Goal: Transaction & Acquisition: Complete application form

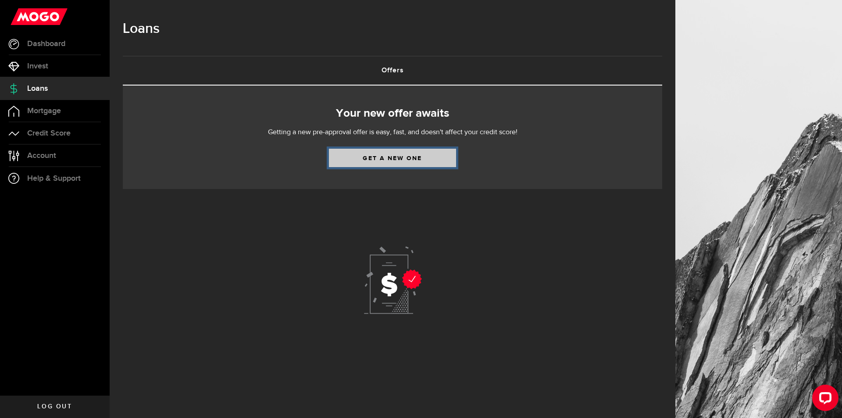
click at [398, 157] on link "Get a new one" at bounding box center [392, 158] width 127 height 18
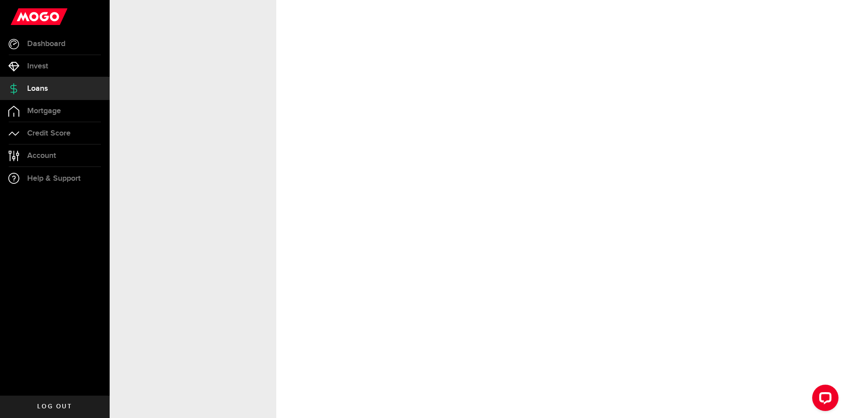
select select "Employed"
select select "1"
select select "0"
select select "weekly"
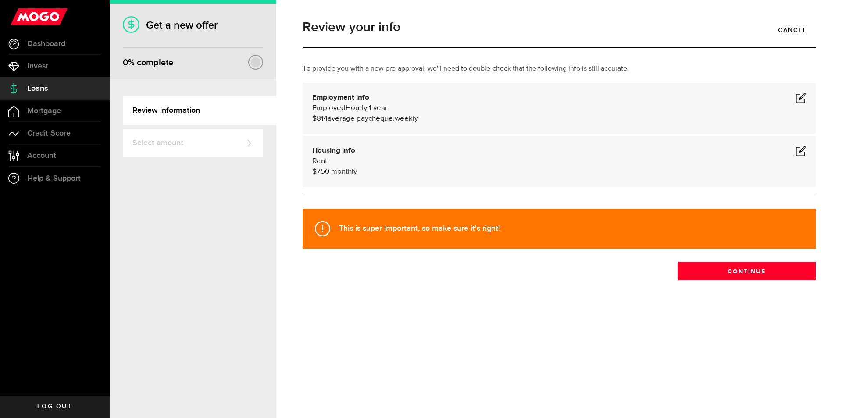
click at [790, 101] on div "Employment info Employed Hourly , 1 year (on maternity leave) undefined annuall…" at bounding box center [559, 109] width 494 height 32
click at [799, 97] on span at bounding box center [801, 98] width 11 height 11
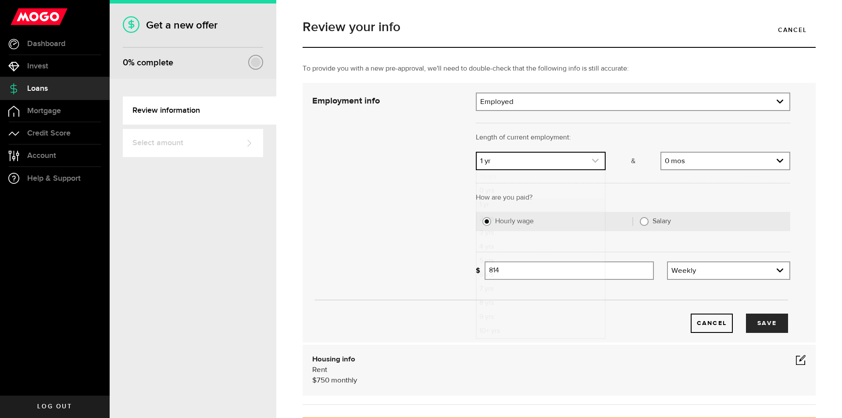
click at [581, 159] on link "expand select" at bounding box center [541, 161] width 128 height 17
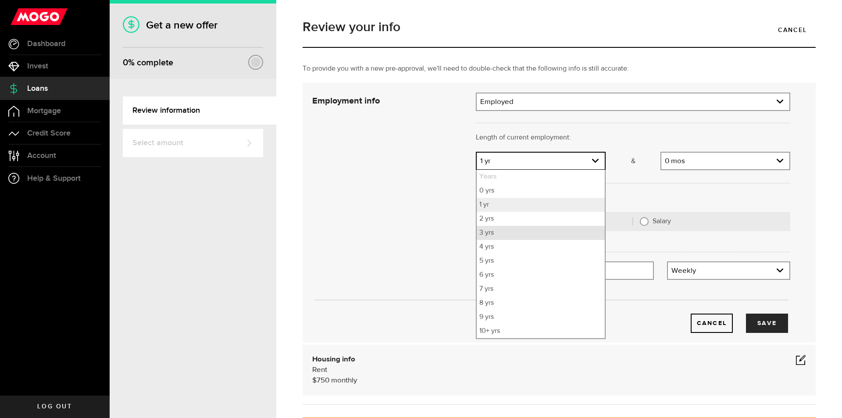
click at [498, 230] on li "3 yrs" at bounding box center [541, 233] width 128 height 14
select select "3"
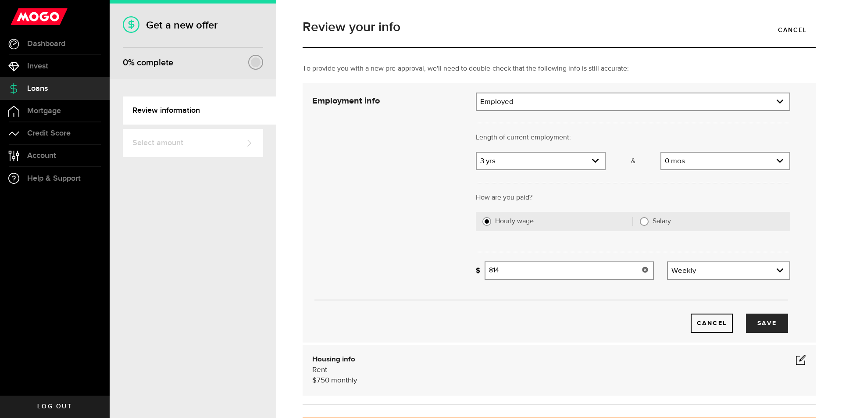
drag, startPoint x: 511, startPoint y: 277, endPoint x: 434, endPoint y: 253, distance: 80.5
click at [434, 253] on div "Employment info Employment type What's your employment situation like? Employed…" at bounding box center [551, 213] width 491 height 240
type input "1,100"
click at [763, 324] on button "Save" at bounding box center [767, 323] width 42 height 19
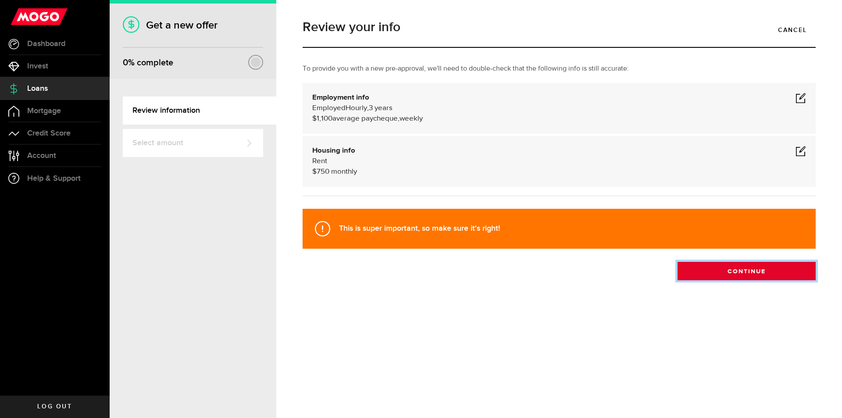
click at [746, 269] on button "Continue" at bounding box center [747, 271] width 138 height 18
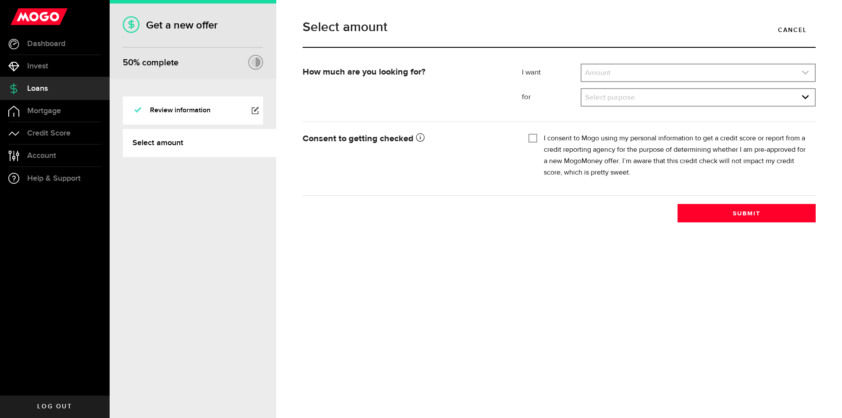
click at [735, 71] on link "expand select" at bounding box center [698, 72] width 233 height 17
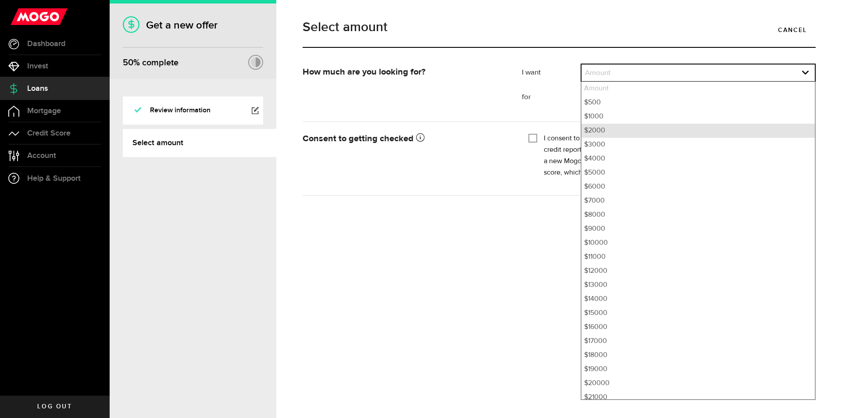
click at [602, 125] on li "$2000" at bounding box center [698, 131] width 233 height 14
select select "2000"
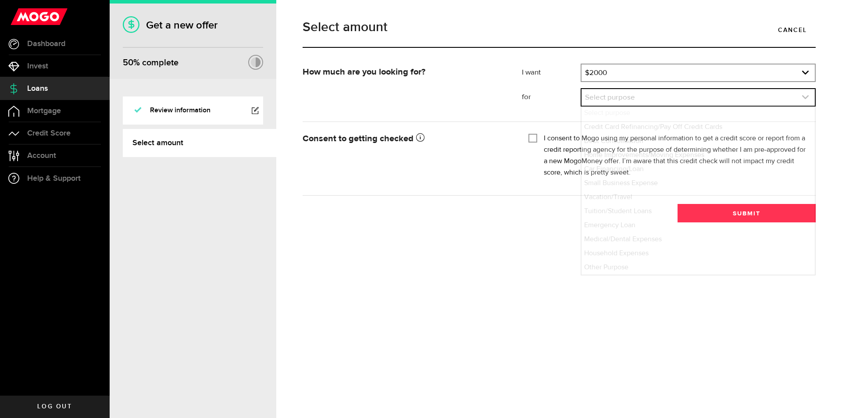
click at [610, 99] on link "expand select" at bounding box center [698, 97] width 233 height 17
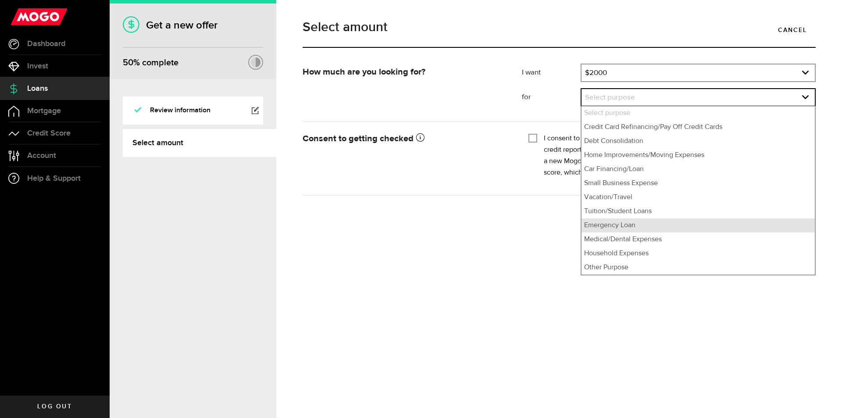
click at [614, 226] on li "Emergency Loan" at bounding box center [698, 225] width 233 height 14
select select "Emergency Loan"
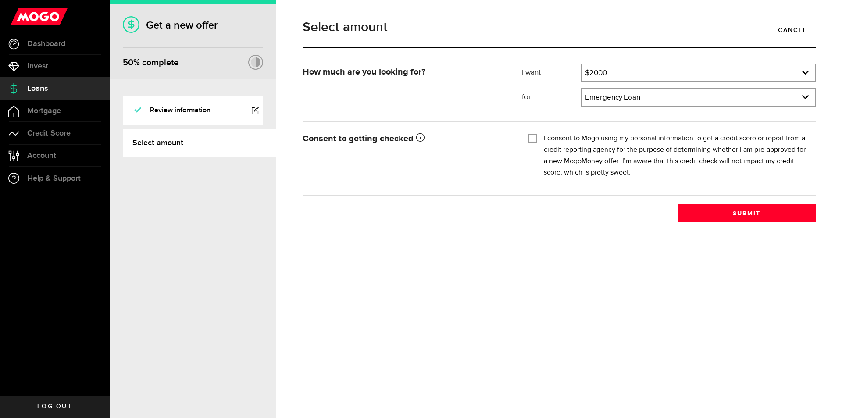
click at [532, 139] on input "I consent to Mogo using my personal information to get a credit score or report…" at bounding box center [532, 137] width 9 height 9
checkbox input "true"
click at [764, 211] on button "Submit" at bounding box center [747, 213] width 138 height 18
